Goal: Task Accomplishment & Management: Use online tool/utility

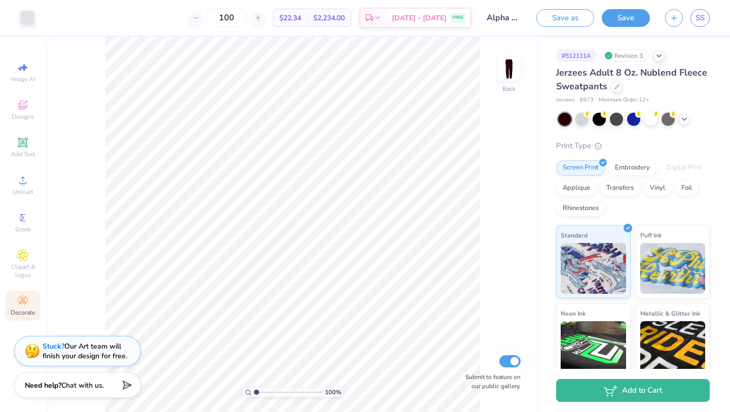
click at [22, 292] on div "Decorate" at bounding box center [22, 306] width 35 height 30
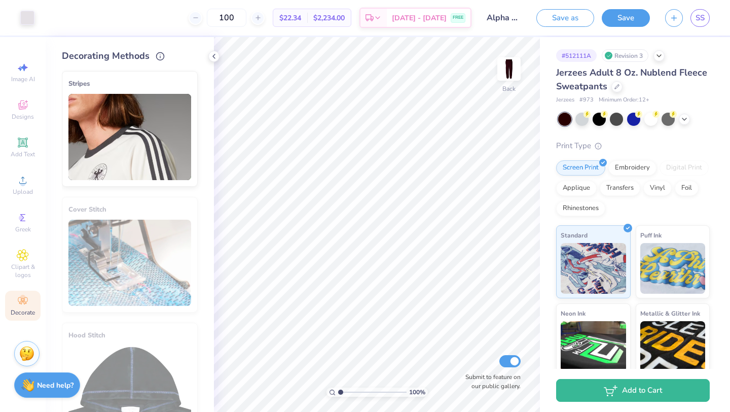
click at [101, 147] on img at bounding box center [129, 137] width 123 height 86
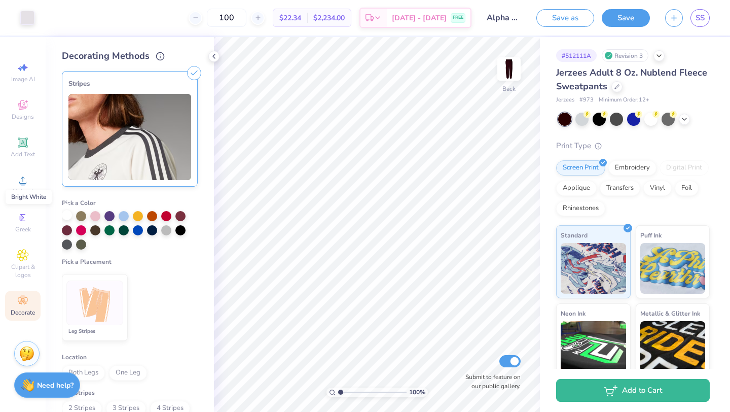
click at [64, 217] on div at bounding box center [67, 215] width 10 height 10
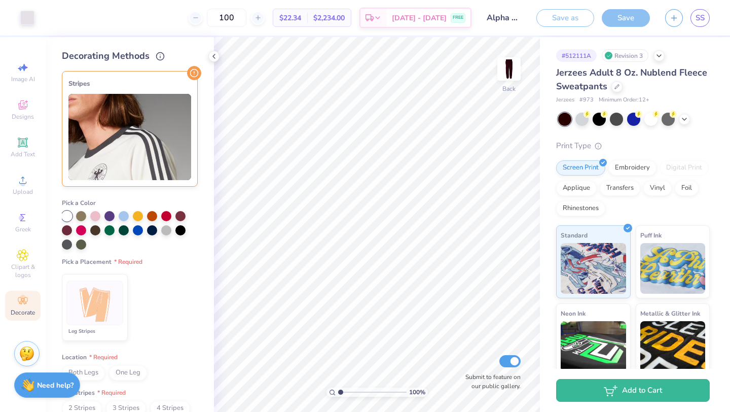
scroll to position [70, 0]
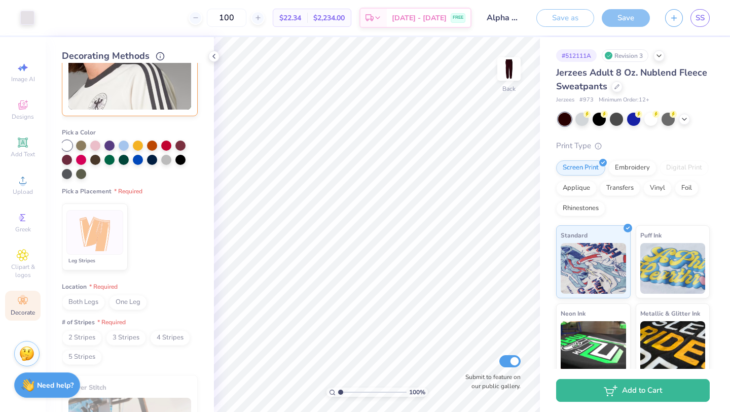
click at [120, 301] on span "One Leg" at bounding box center [128, 302] width 38 height 15
click at [91, 301] on span "Both Legs" at bounding box center [83, 302] width 43 height 15
click at [96, 240] on img at bounding box center [95, 232] width 38 height 38
click at [122, 303] on span "One Leg" at bounding box center [128, 302] width 38 height 15
click at [89, 305] on span "Both Legs" at bounding box center [83, 302] width 43 height 15
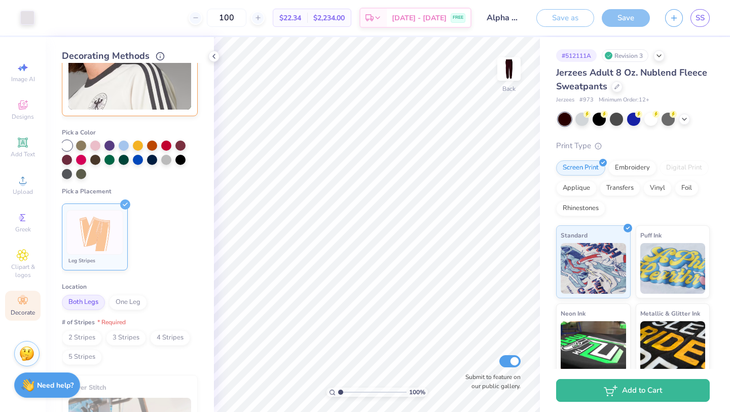
click at [87, 331] on span "2 Stripes" at bounding box center [82, 337] width 40 height 15
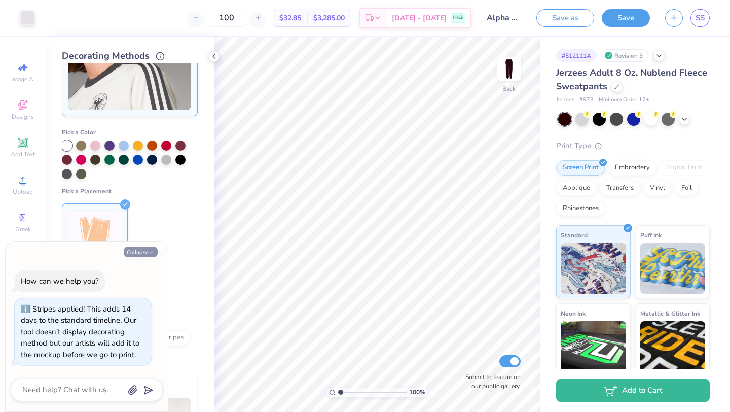
click at [140, 254] on button "Collapse" at bounding box center [141, 251] width 34 height 11
type textarea "x"
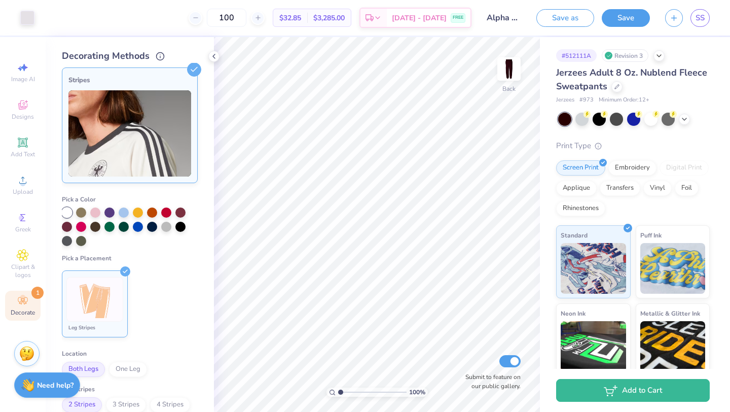
scroll to position [0, 0]
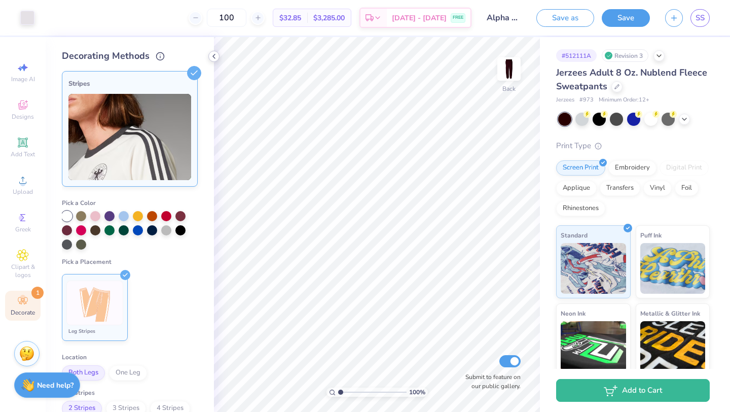
click at [217, 54] on icon at bounding box center [214, 56] width 8 height 8
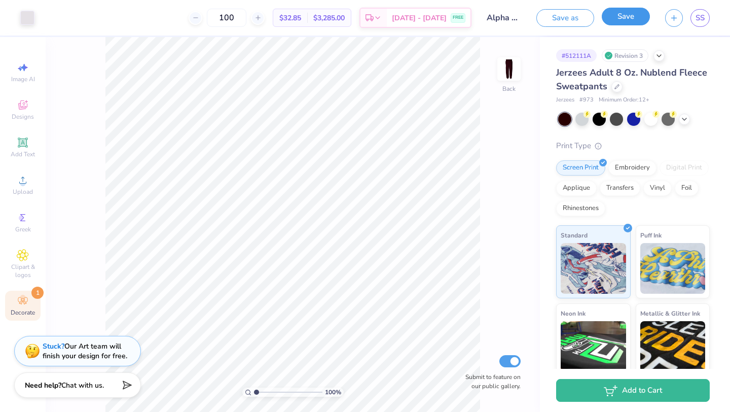
click at [624, 15] on button "Save" at bounding box center [626, 17] width 48 height 18
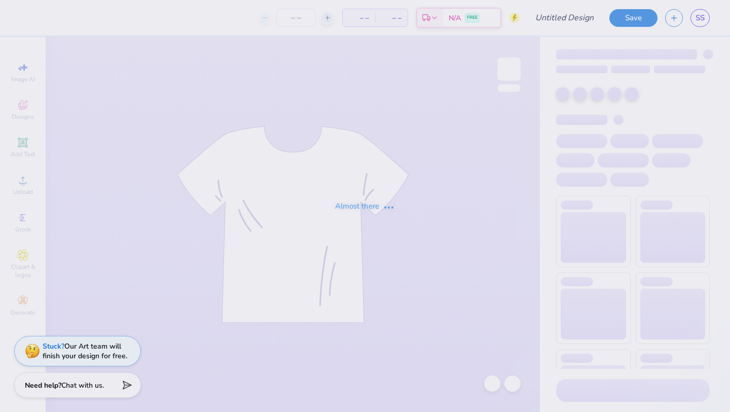
type input "Alpha Phi Set"
type input "100"
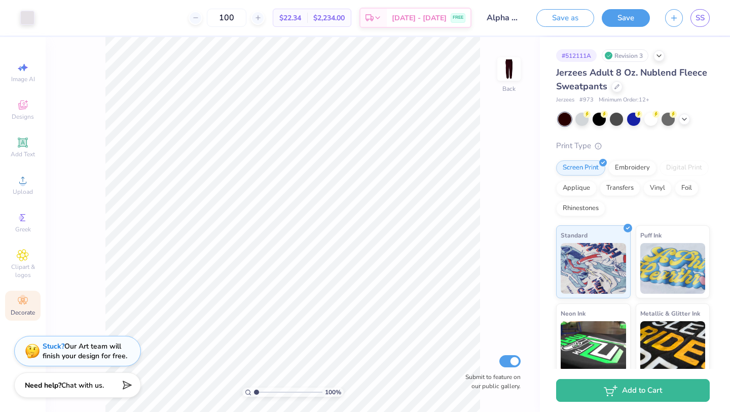
click at [30, 296] on div "Decorate" at bounding box center [22, 306] width 35 height 30
